Goal: Find specific page/section: Find specific page/section

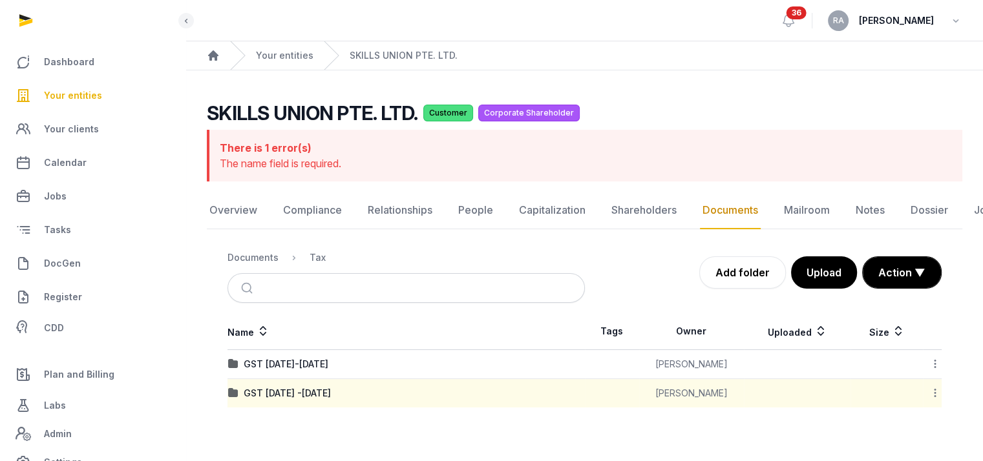
click at [78, 93] on span "Your entities" at bounding box center [73, 96] width 58 height 16
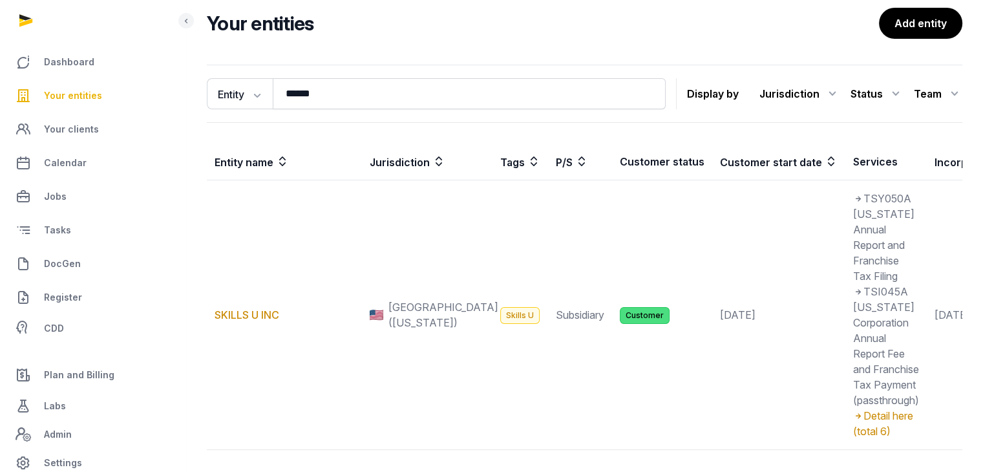
scroll to position [194, 0]
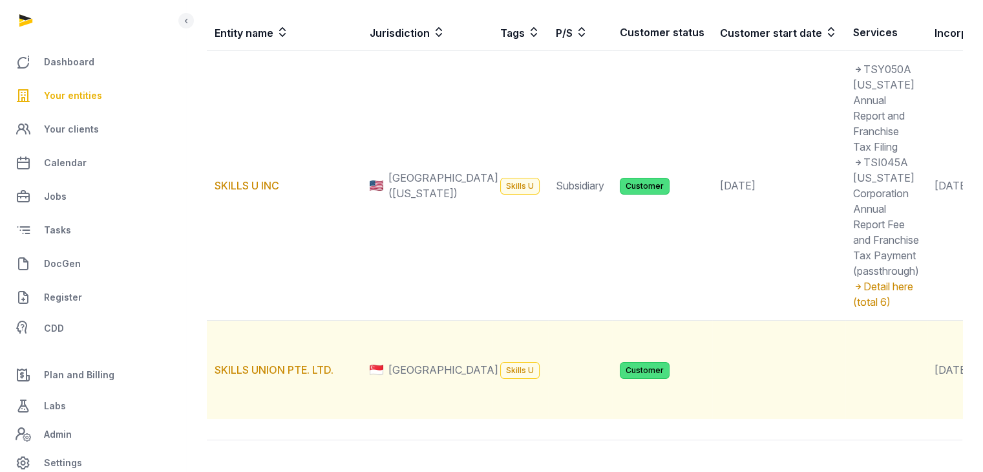
click at [282, 399] on td "SKILLS UNION PTE. LTD." at bounding box center [284, 370] width 155 height 99
click at [281, 376] on link "SKILLS UNION PTE. LTD." at bounding box center [274, 369] width 119 height 13
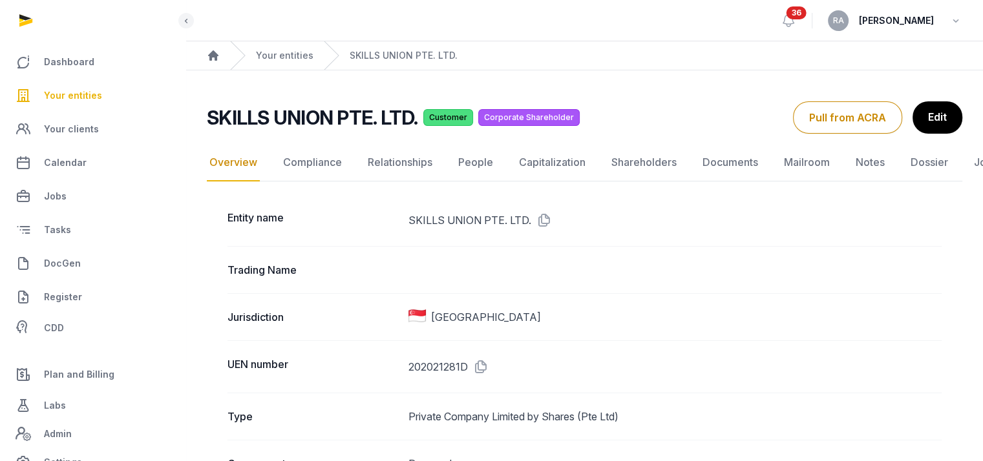
click at [737, 162] on link "Documents" at bounding box center [730, 162] width 61 height 37
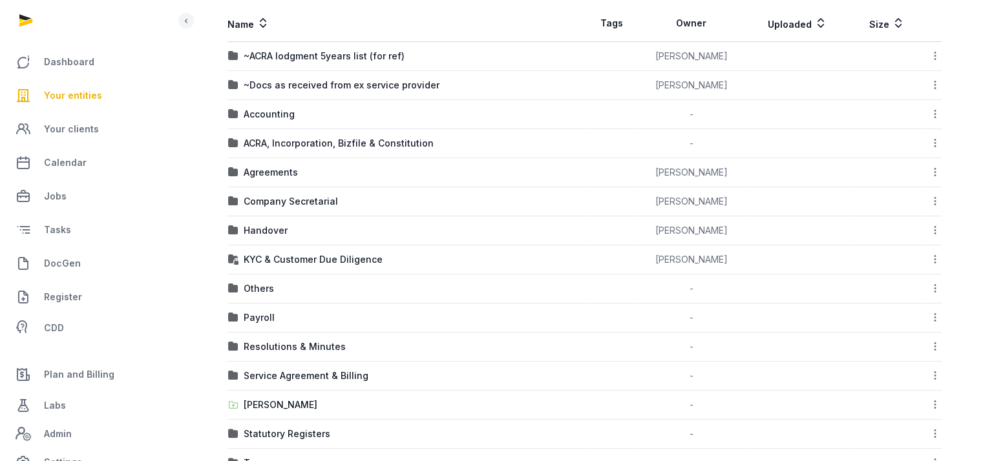
scroll to position [295, 0]
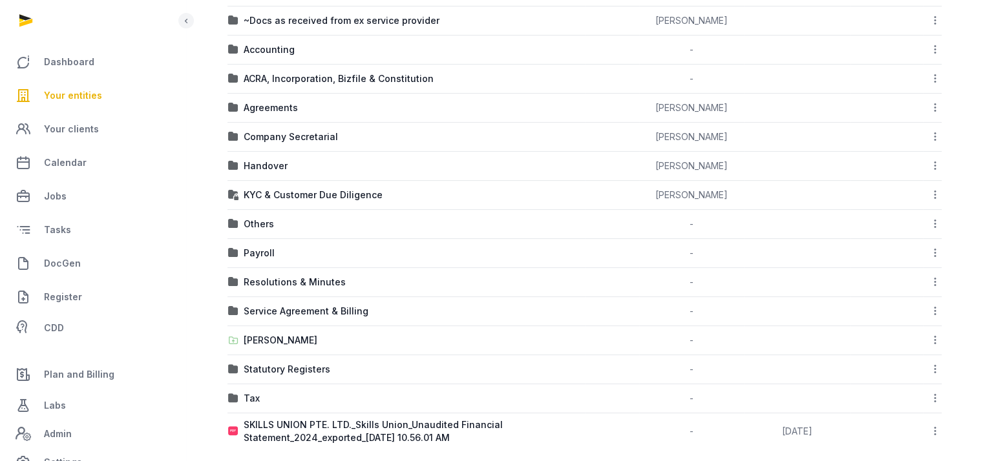
click at [290, 397] on div "Tax" at bounding box center [406, 398] width 356 height 13
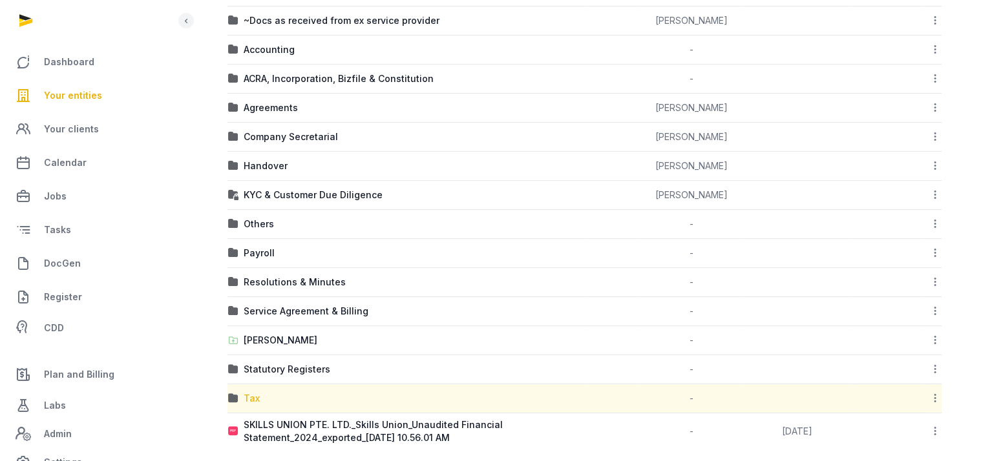
click at [254, 392] on div "Tax" at bounding box center [252, 398] width 16 height 13
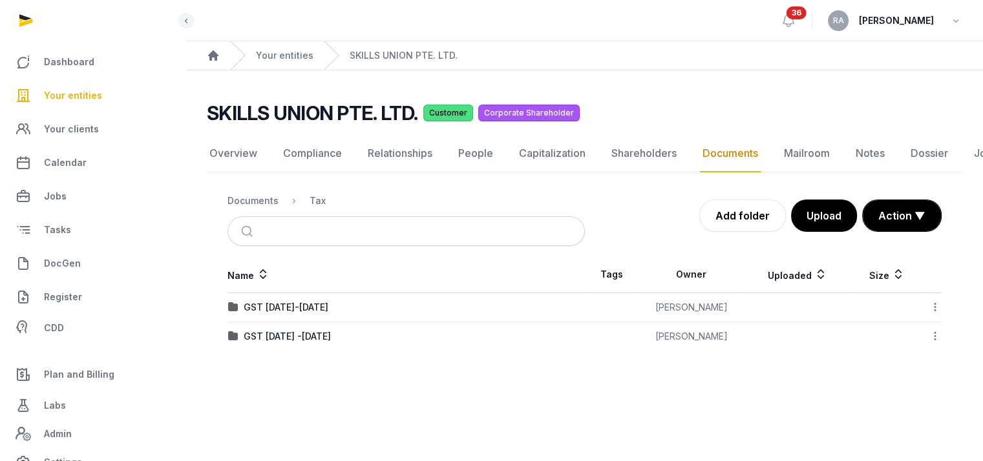
scroll to position [0, 0]
